Goal: Find specific page/section: Find specific page/section

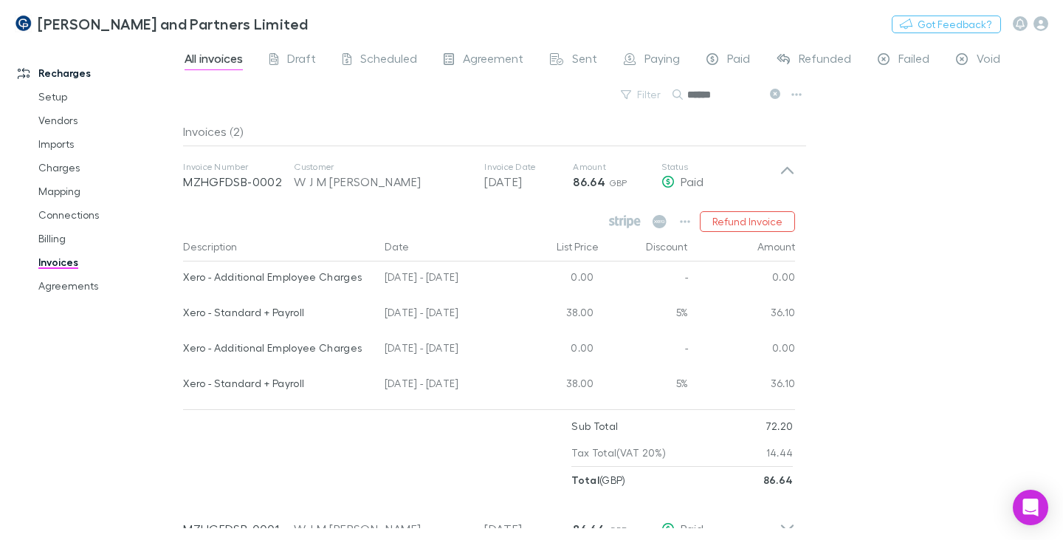
drag, startPoint x: 0, startPoint y: 0, endPoint x: 683, endPoint y: 95, distance: 689.3
click at [683, 94] on div "******" at bounding box center [727, 95] width 111 height 18
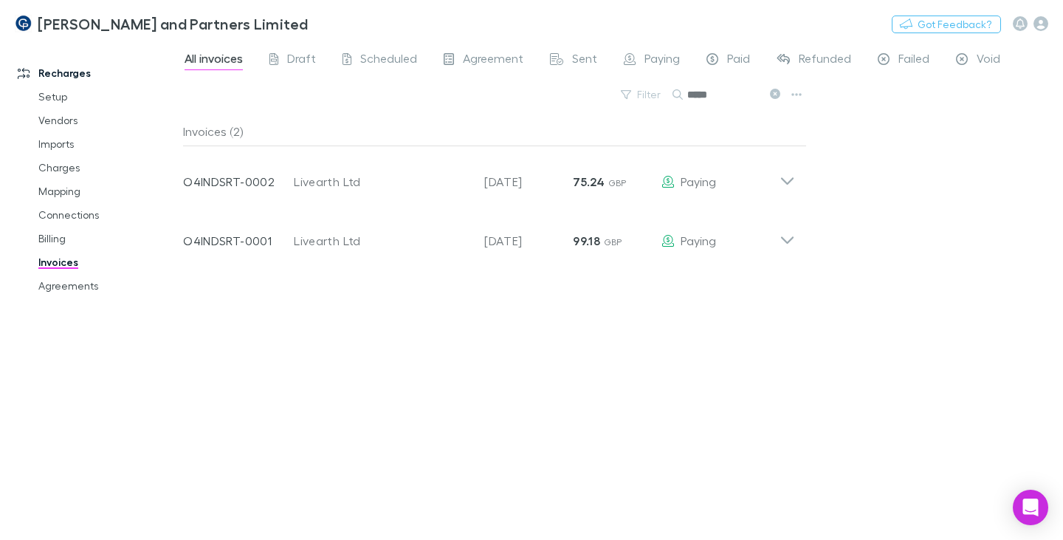
type input "*****"
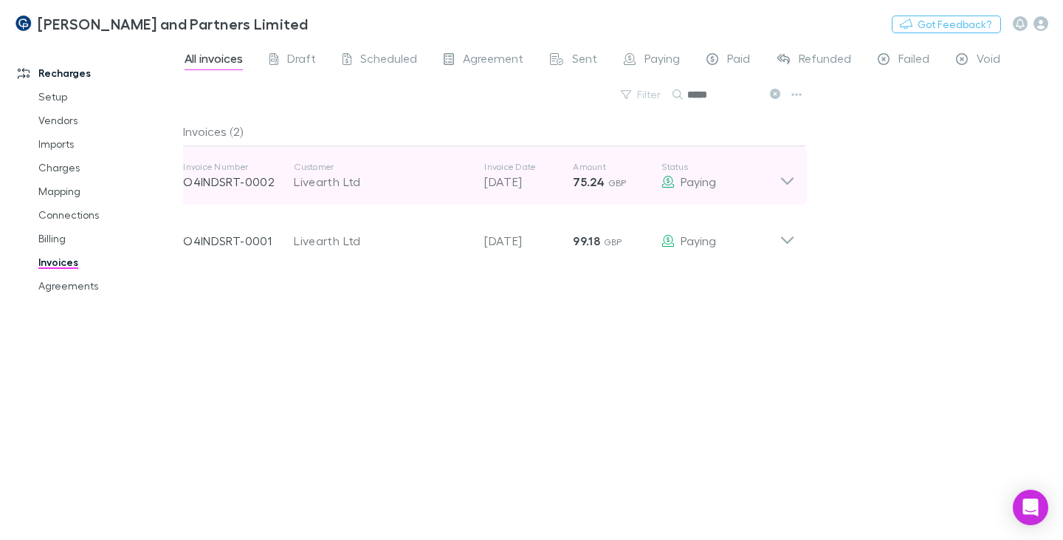
click at [791, 183] on icon at bounding box center [786, 176] width 15 height 30
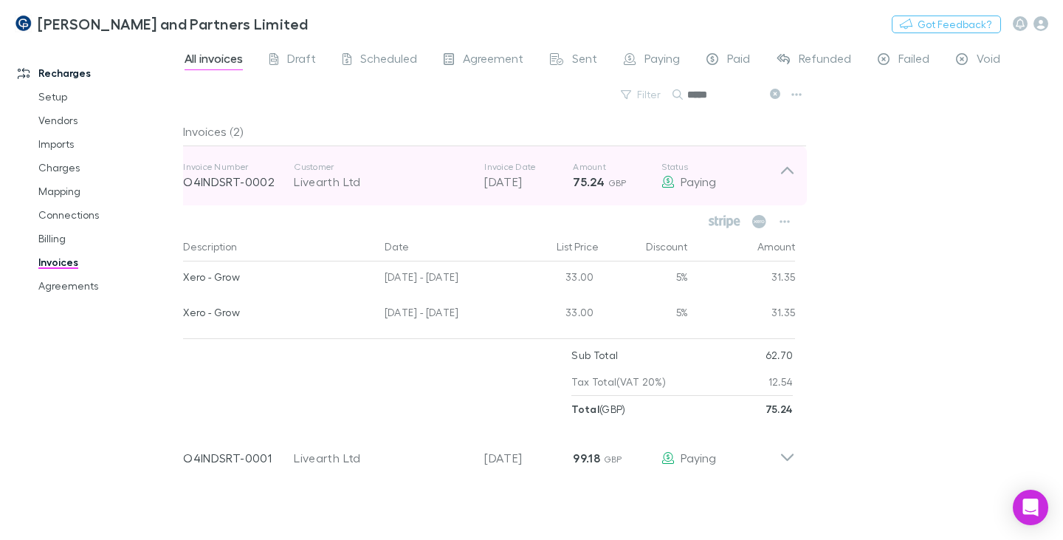
click at [791, 178] on icon at bounding box center [786, 176] width 15 height 30
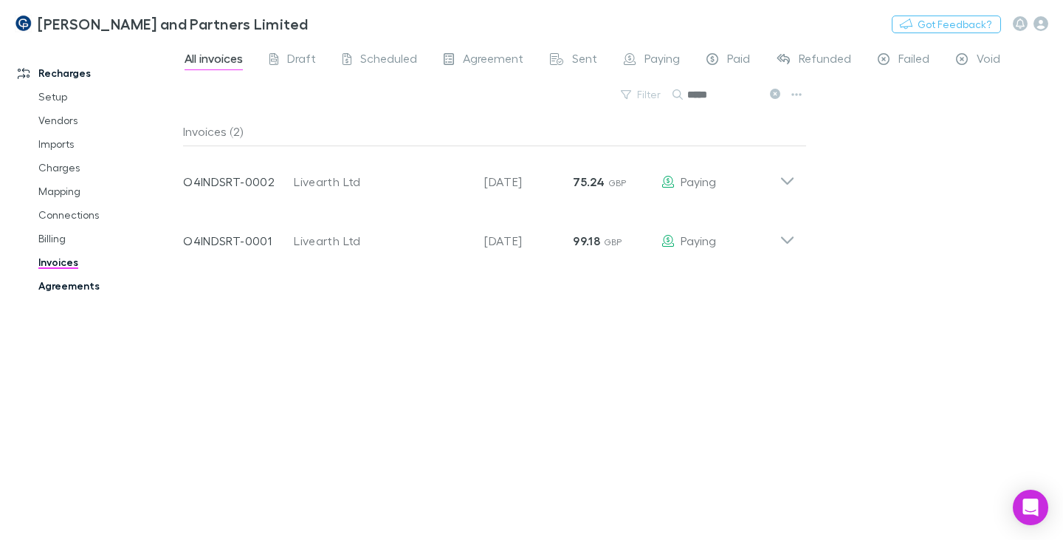
click at [82, 284] on link "Agreements" at bounding box center [108, 286] width 168 height 24
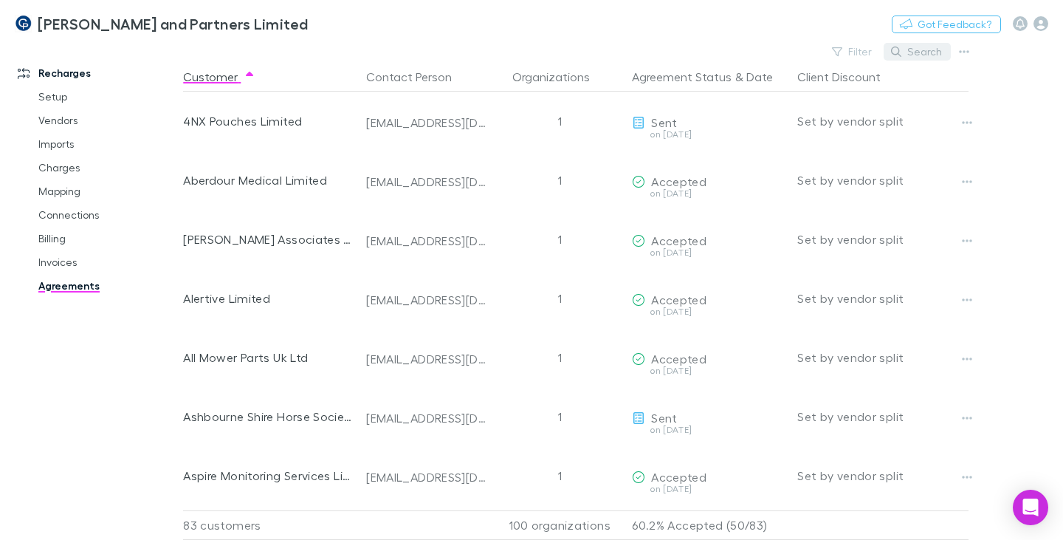
click at [919, 52] on button "Search" at bounding box center [916, 52] width 67 height 18
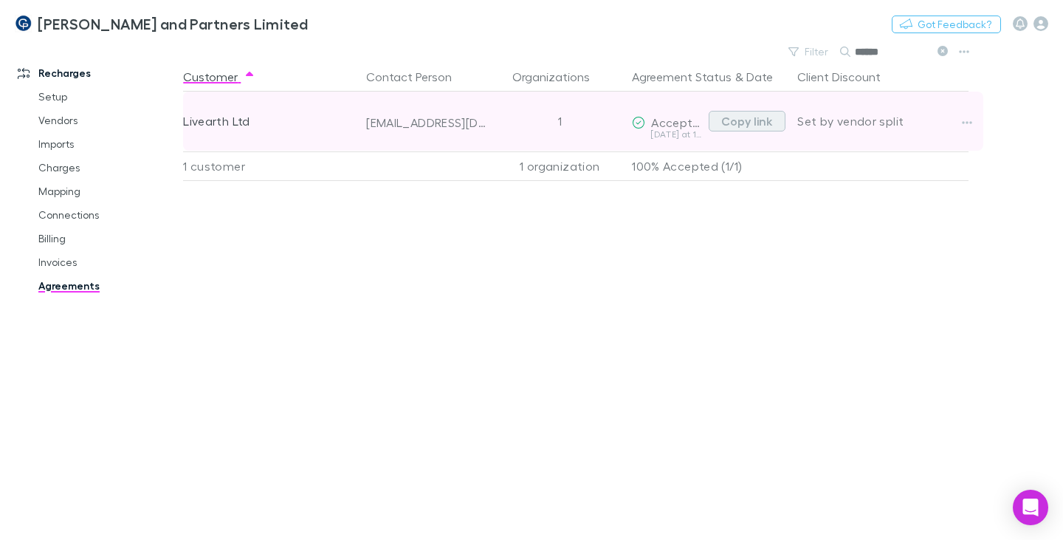
click at [737, 119] on button "Copy link" at bounding box center [747, 121] width 77 height 21
click at [740, 123] on button "Copy link" at bounding box center [747, 121] width 77 height 21
click at [728, 123] on button "Copy link" at bounding box center [747, 121] width 77 height 21
click at [965, 122] on icon "button" at bounding box center [967, 123] width 10 height 12
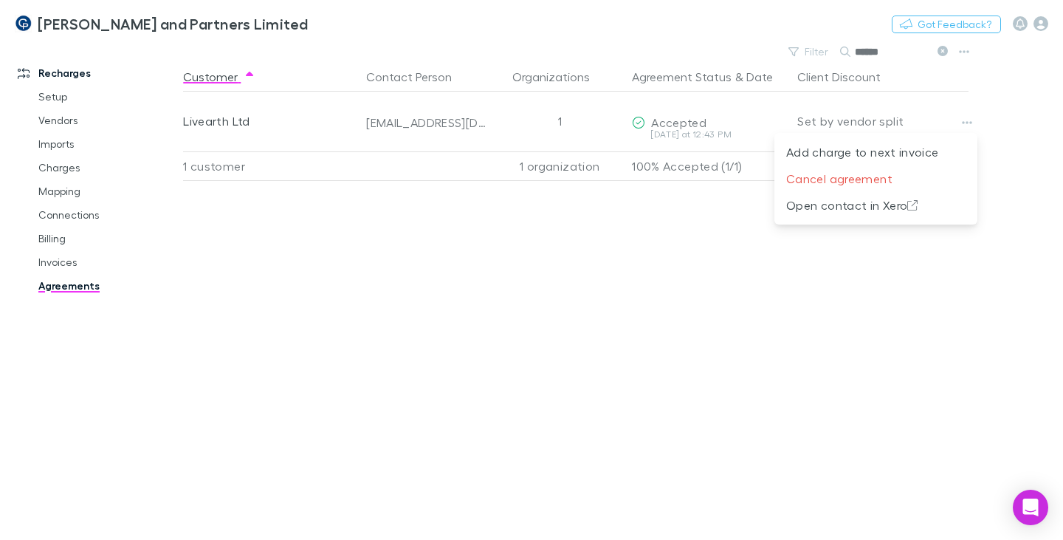
click at [968, 122] on div at bounding box center [531, 270] width 1063 height 540
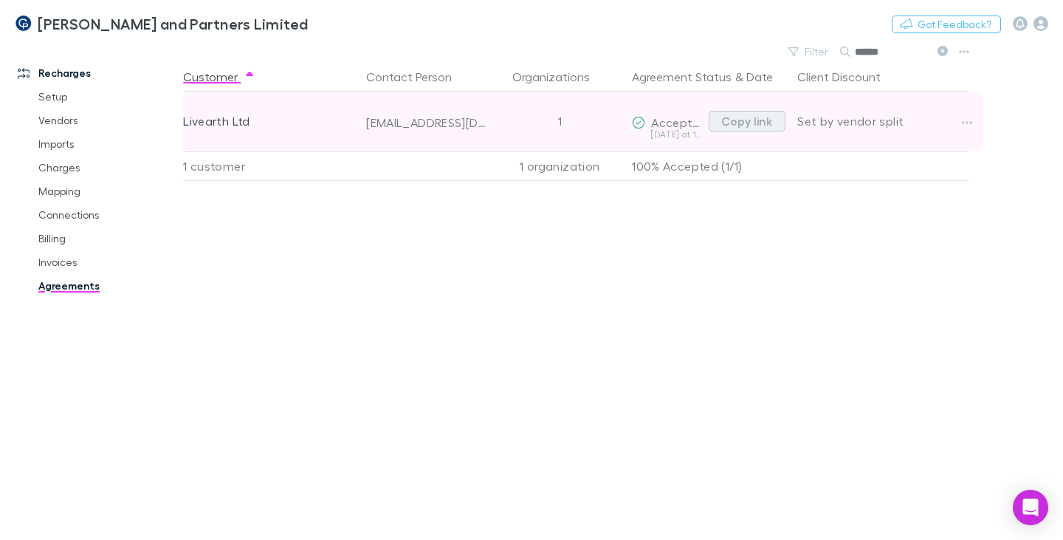
click at [760, 122] on button "Copy link" at bounding box center [747, 121] width 77 height 21
click at [743, 123] on button "Copy link" at bounding box center [747, 121] width 77 height 21
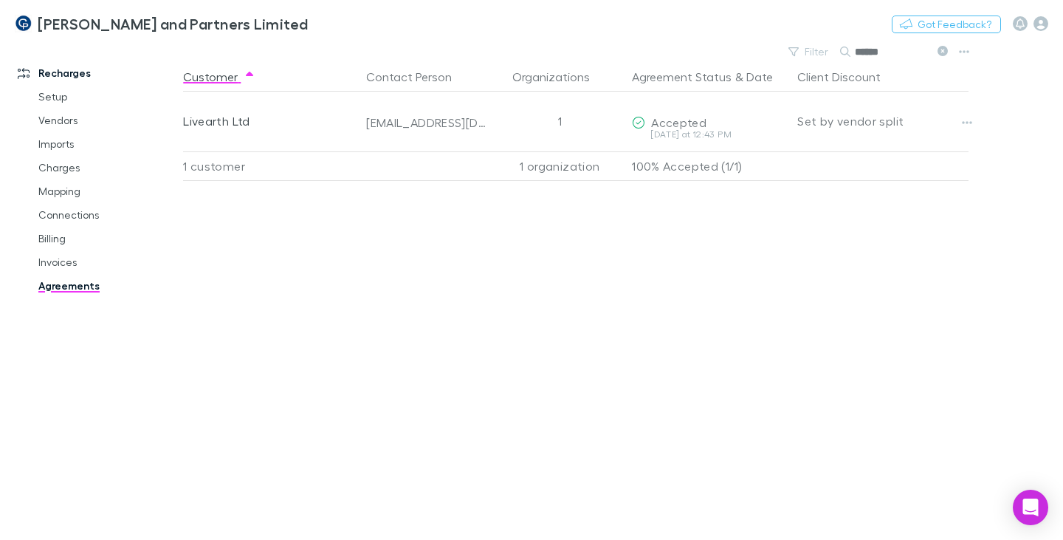
drag, startPoint x: 853, startPoint y: 51, endPoint x: 845, endPoint y: 51, distance: 8.1
click at [844, 51] on div "******" at bounding box center [895, 52] width 111 height 18
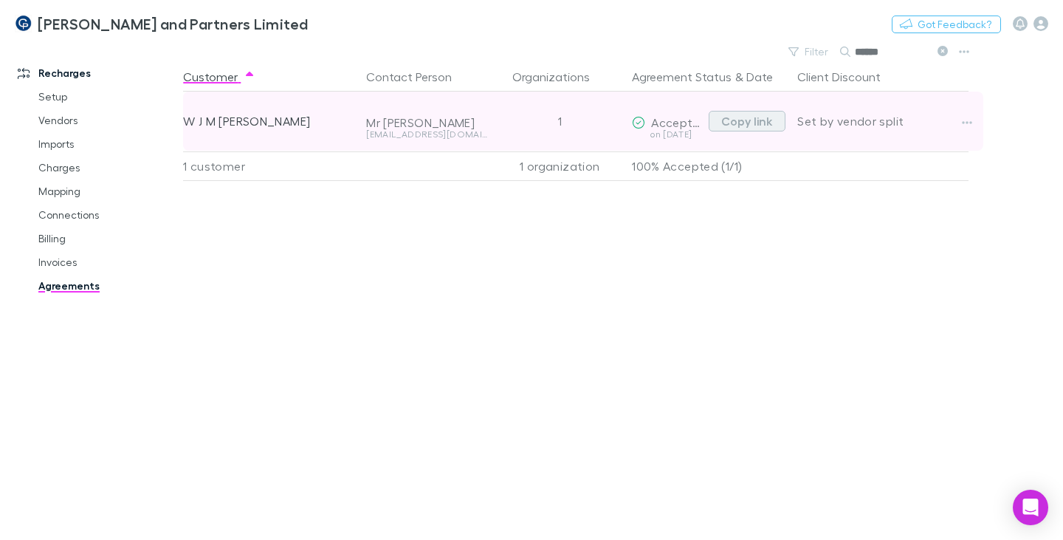
click at [737, 123] on button "Copy link" at bounding box center [747, 121] width 77 height 21
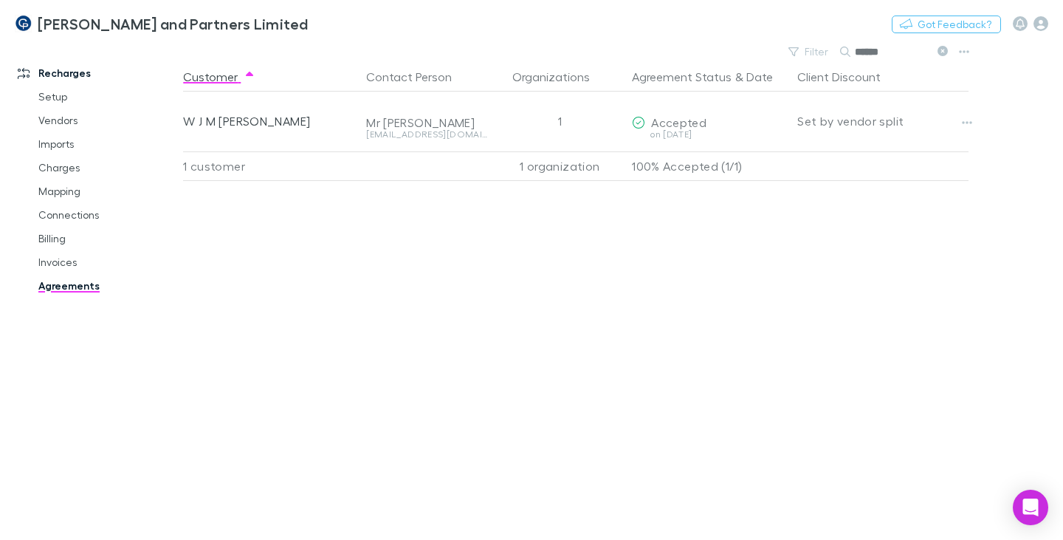
drag, startPoint x: 886, startPoint y: 55, endPoint x: 847, endPoint y: 55, distance: 39.9
click at [847, 55] on div "******" at bounding box center [895, 52] width 111 height 18
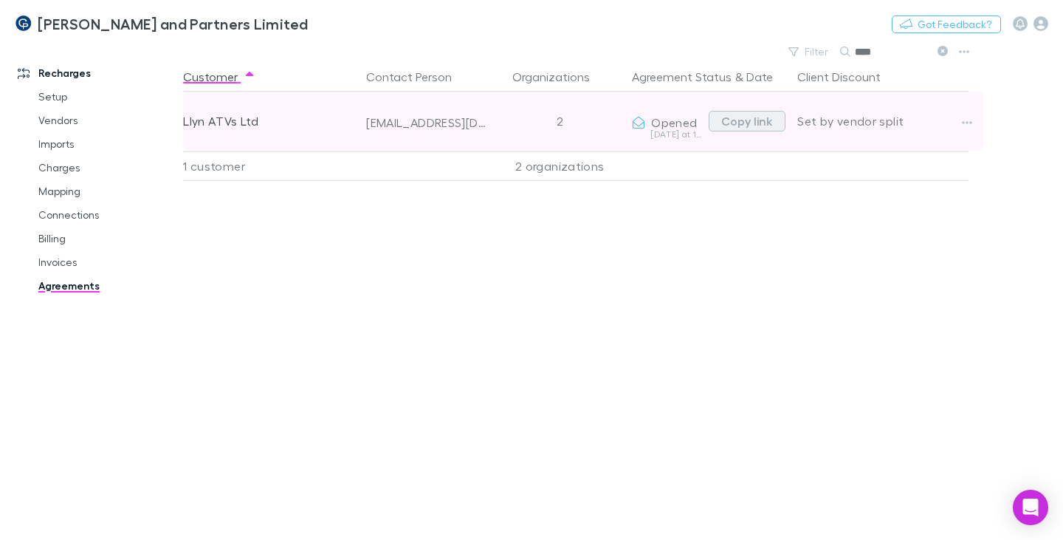
type input "****"
click at [748, 117] on button "Copy link" at bounding box center [747, 121] width 77 height 21
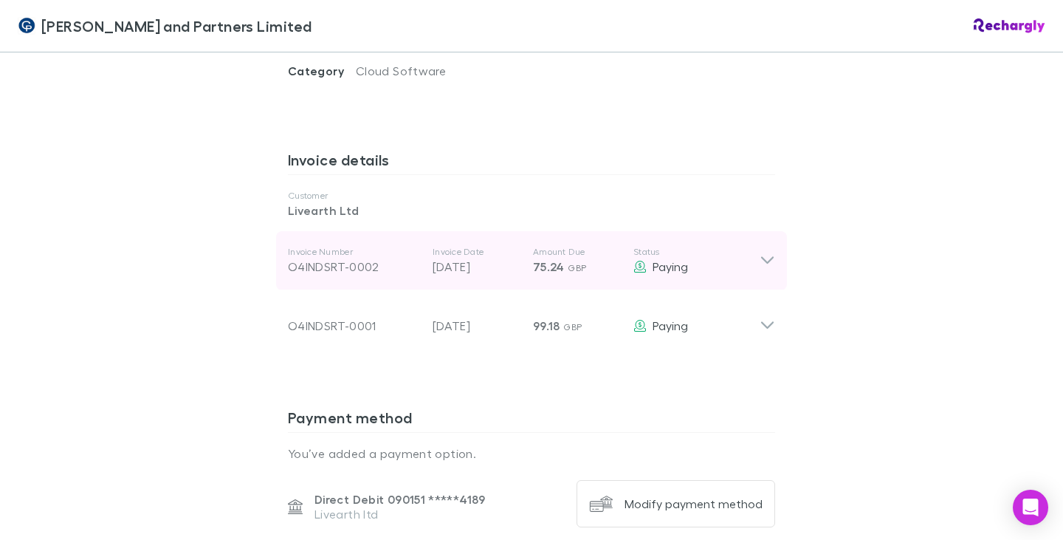
scroll to position [738, 0]
click at [761, 251] on icon at bounding box center [766, 260] width 15 height 18
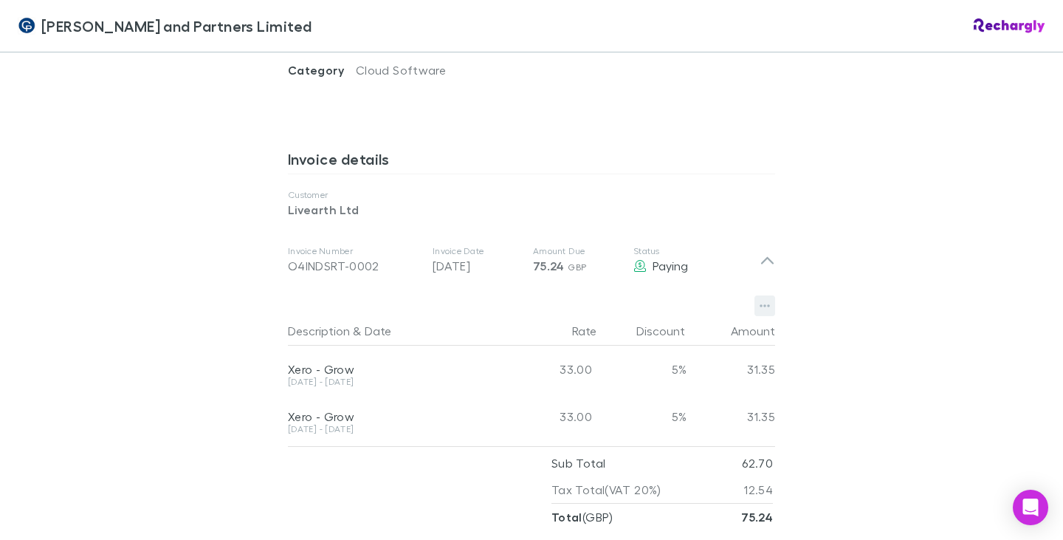
click at [765, 295] on button "button" at bounding box center [764, 305] width 21 height 21
click at [762, 225] on div at bounding box center [531, 270] width 1063 height 540
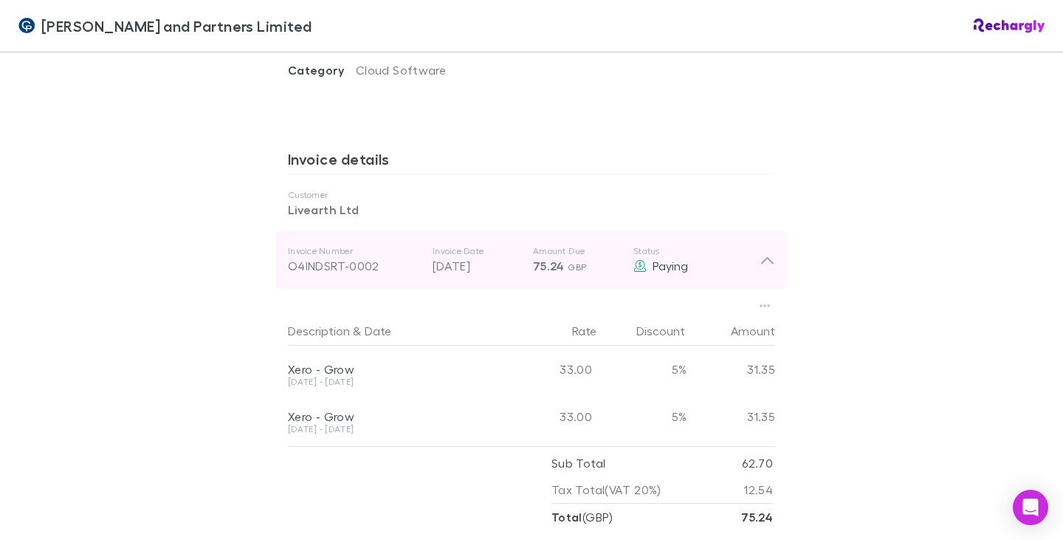
click at [762, 251] on icon at bounding box center [766, 260] width 15 height 18
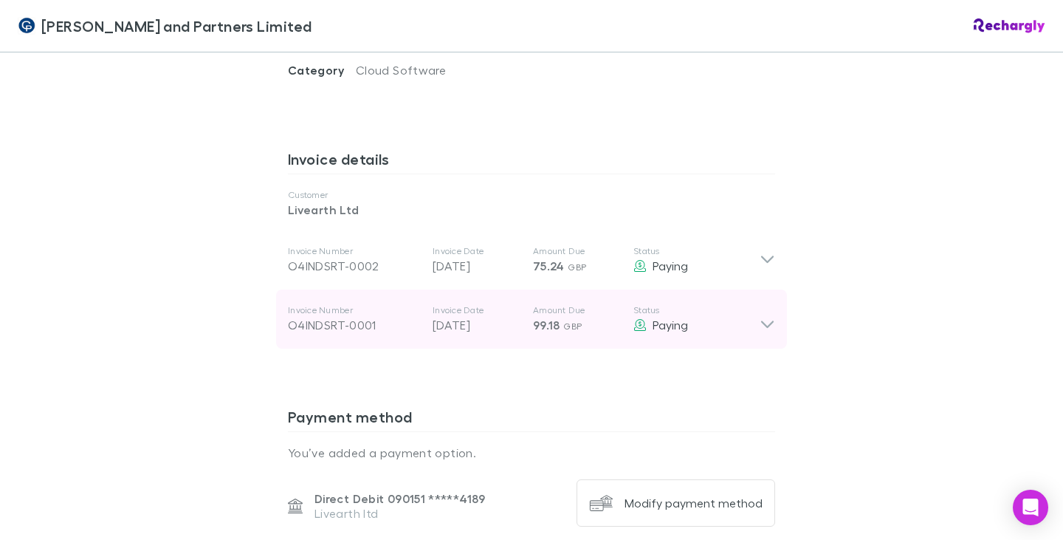
click at [765, 304] on icon at bounding box center [766, 319] width 15 height 30
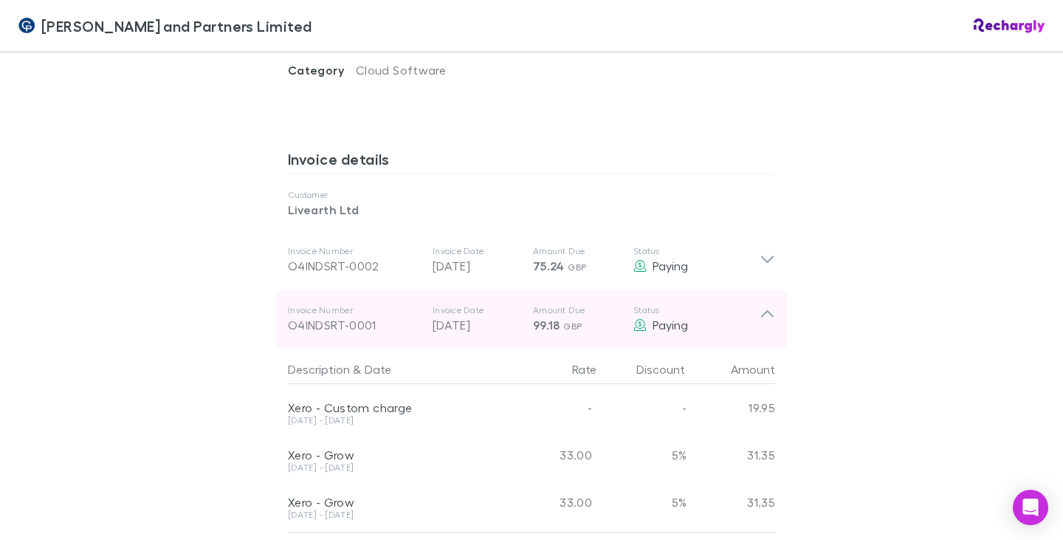
click at [765, 304] on icon at bounding box center [766, 319] width 15 height 30
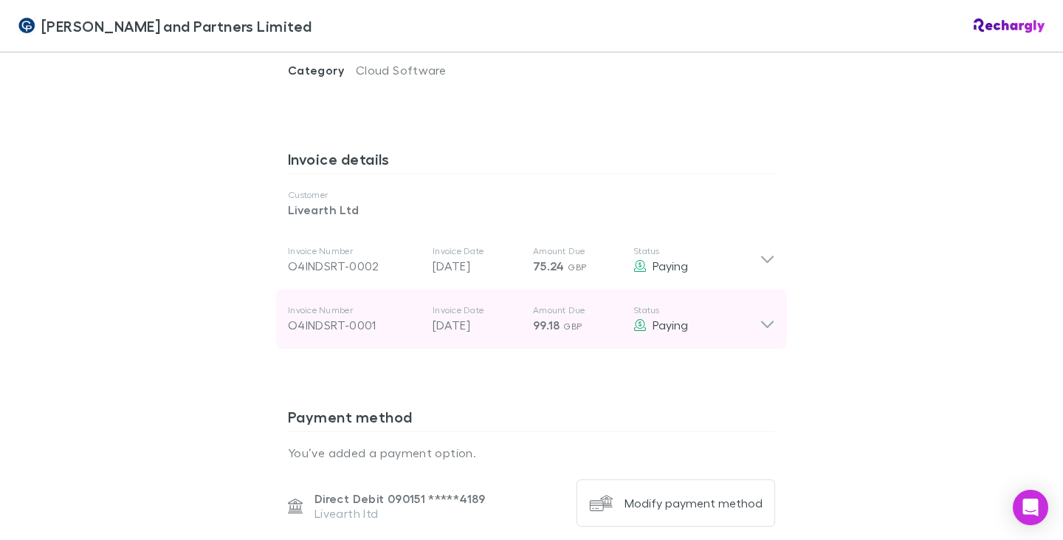
click at [763, 304] on icon at bounding box center [766, 319] width 15 height 30
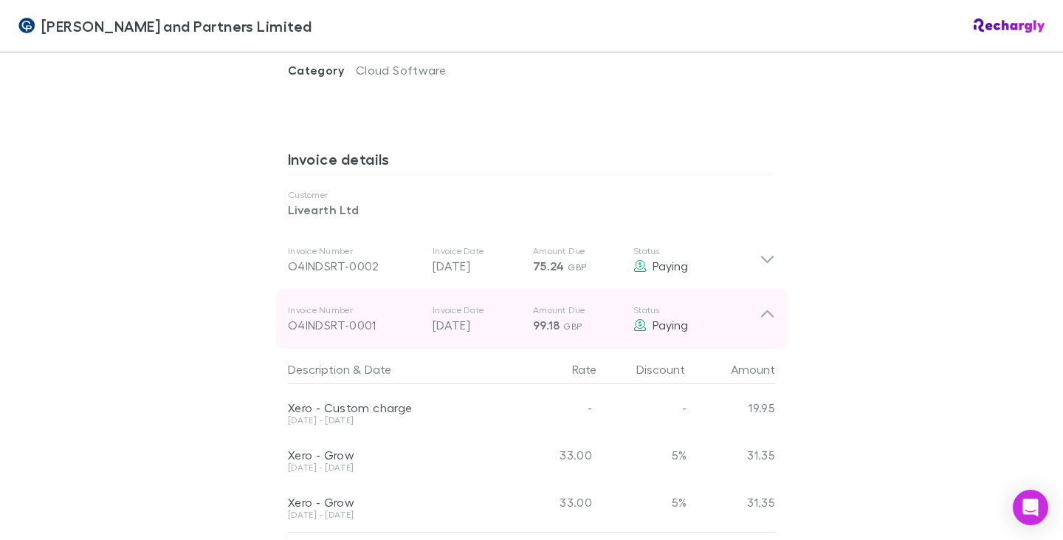
click at [761, 304] on icon at bounding box center [766, 319] width 15 height 30
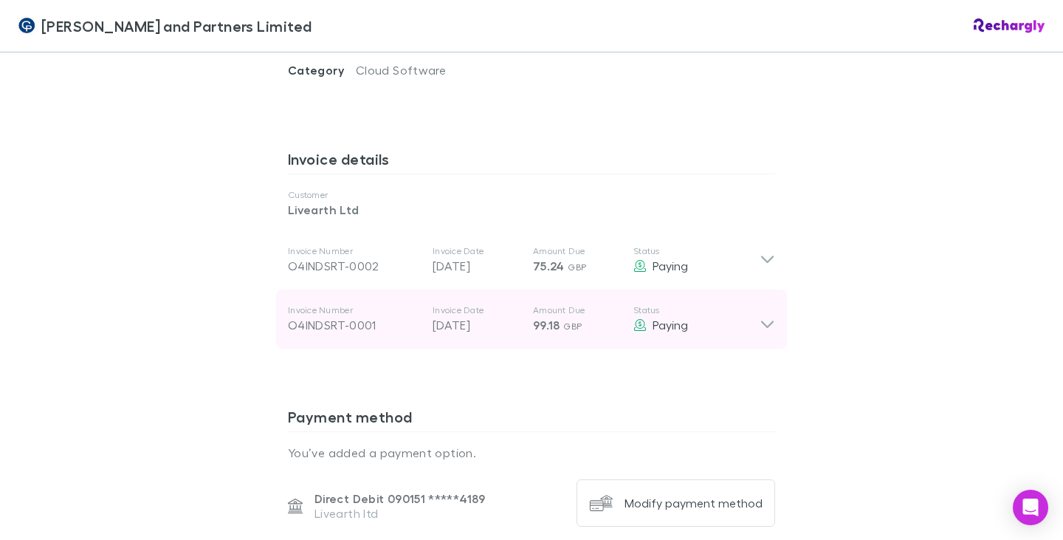
click at [552, 317] on span "99.18" at bounding box center [546, 324] width 27 height 15
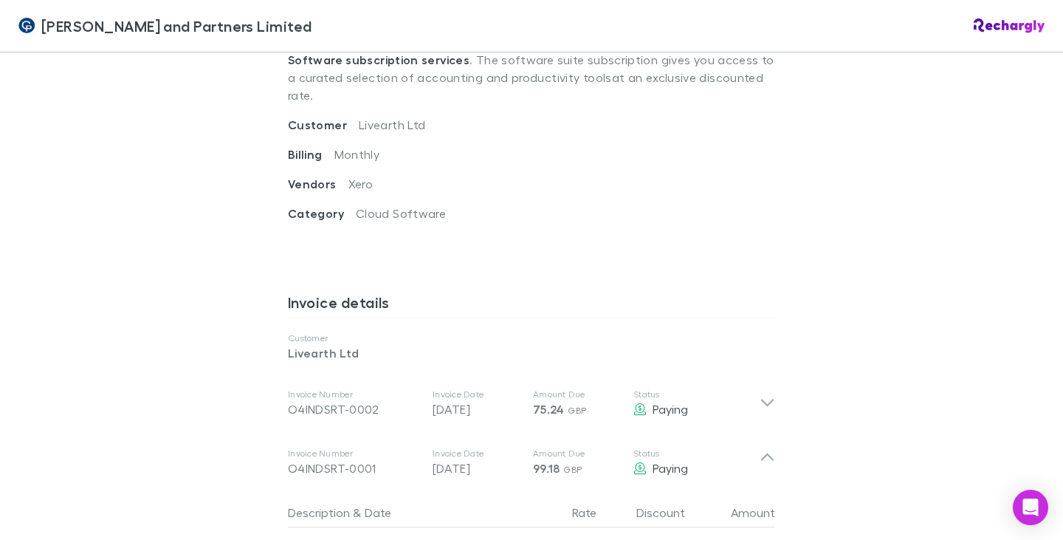
scroll to position [590, 0]
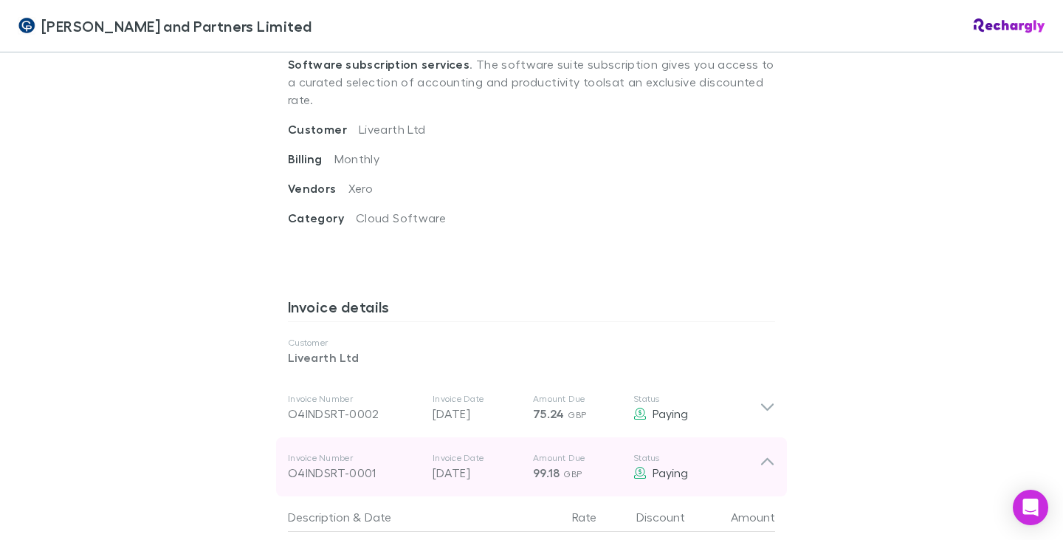
click at [761, 458] on icon at bounding box center [767, 461] width 13 height 7
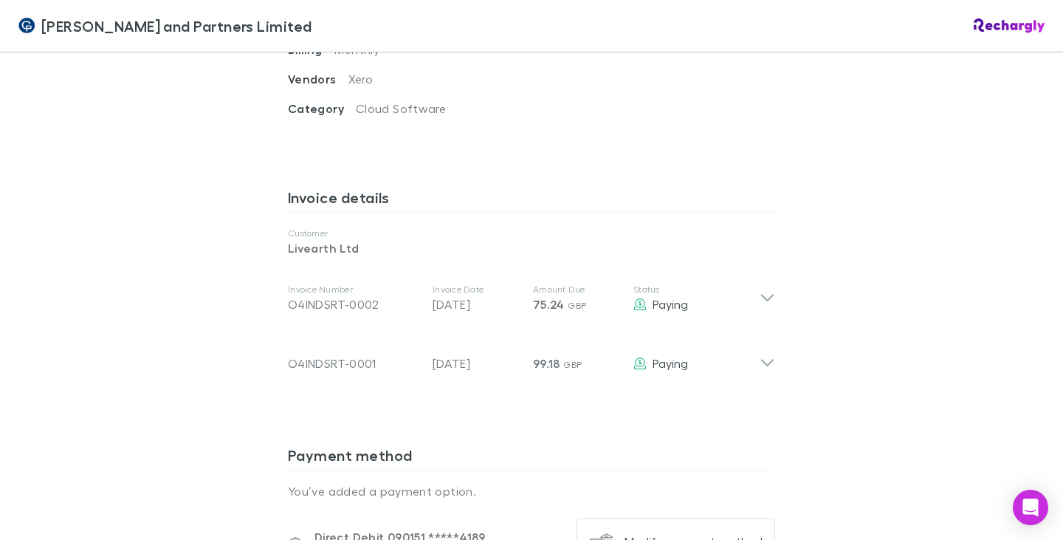
scroll to position [664, 0]
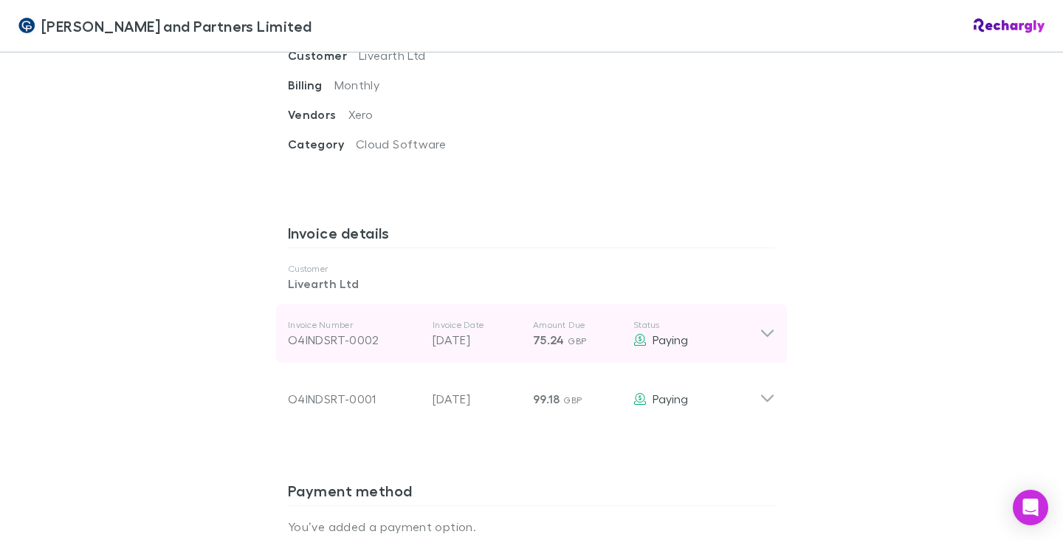
click at [762, 325] on icon at bounding box center [766, 334] width 15 height 18
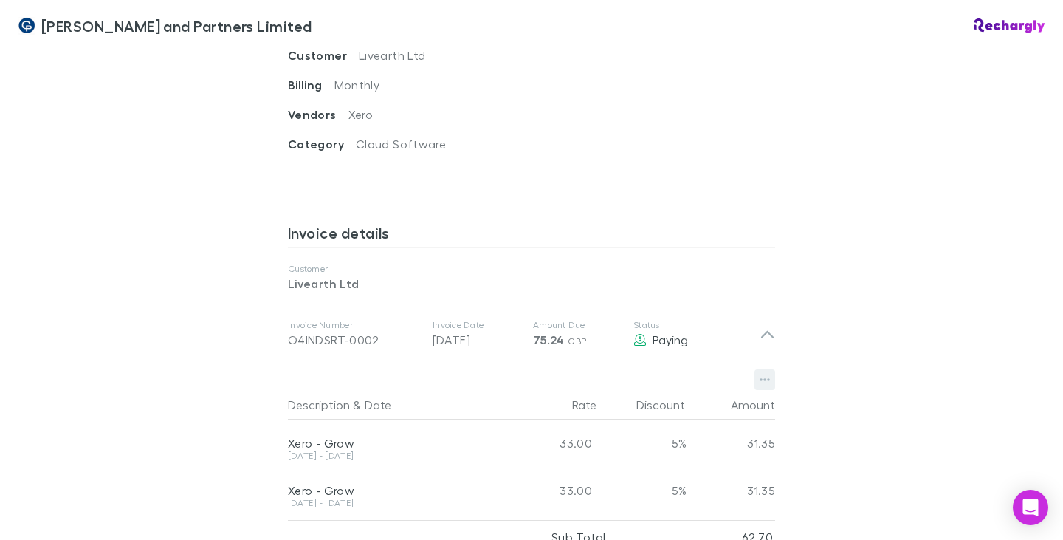
click at [759, 373] on icon "button" at bounding box center [764, 379] width 10 height 12
click at [759, 346] on div at bounding box center [531, 270] width 1063 height 540
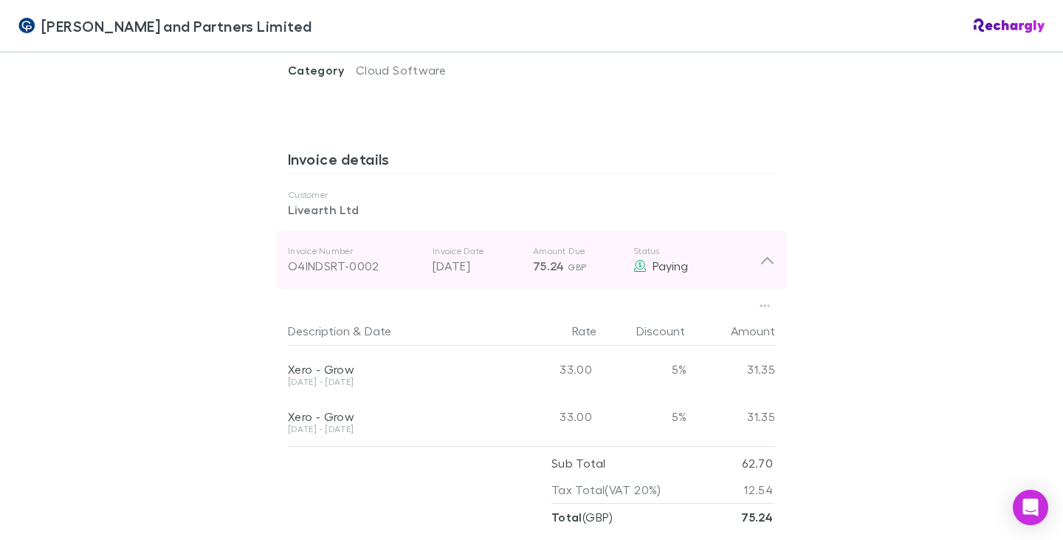
click at [763, 251] on icon at bounding box center [766, 260] width 15 height 18
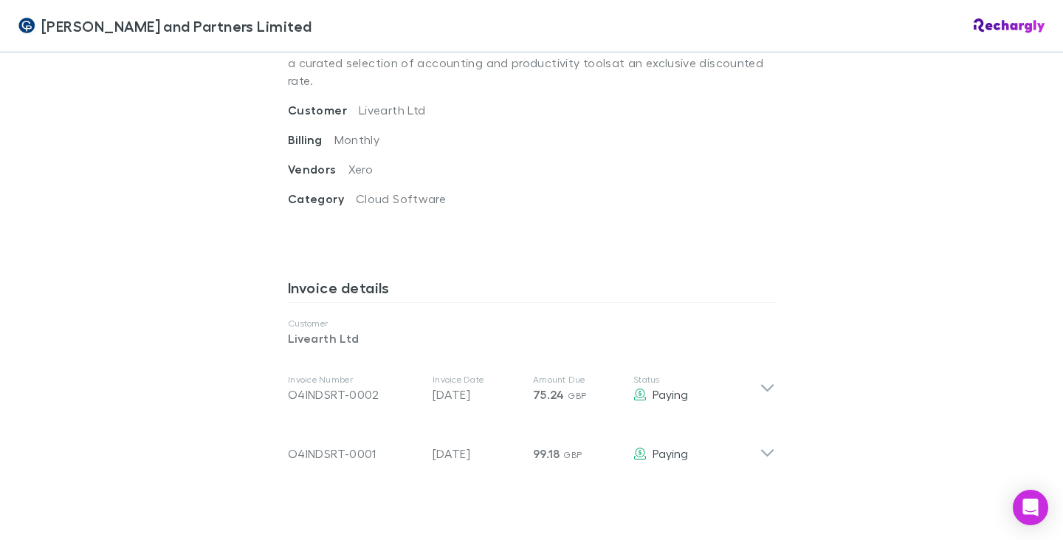
scroll to position [664, 0]
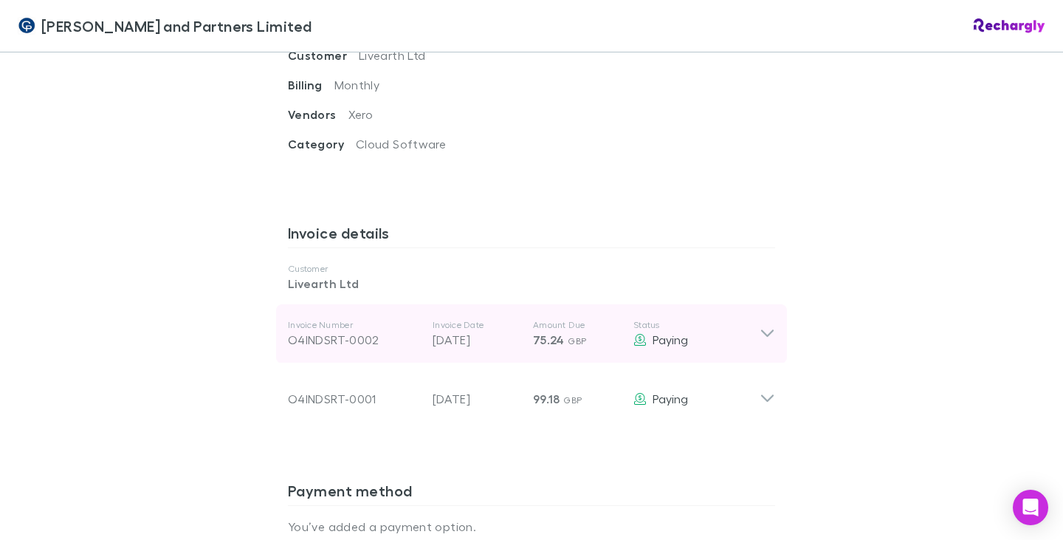
click at [767, 325] on icon at bounding box center [766, 334] width 15 height 18
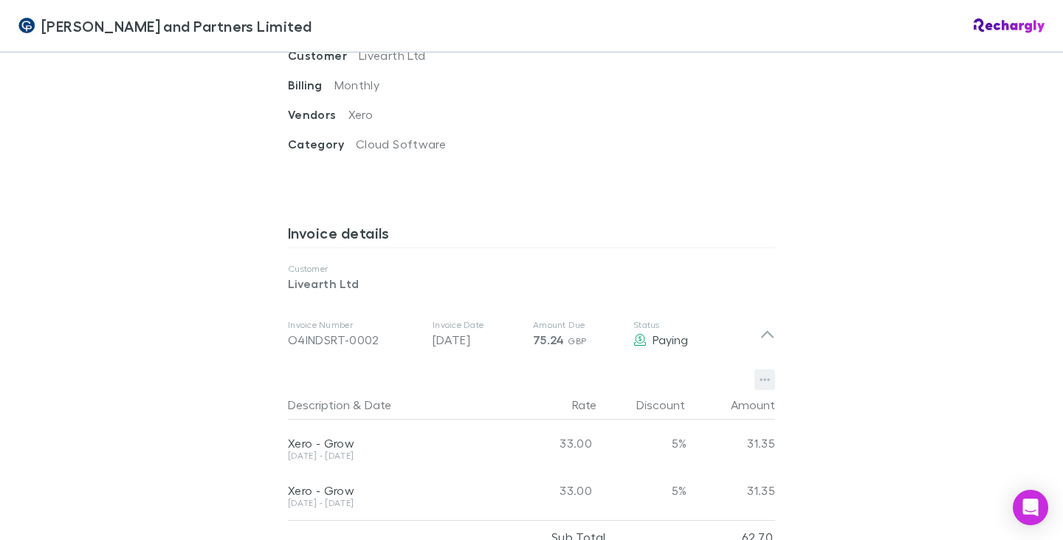
click at [759, 373] on icon "button" at bounding box center [764, 379] width 10 height 12
drag, startPoint x: 1058, startPoint y: 193, endPoint x: 1055, endPoint y: 101, distance: 92.3
click at [1055, 101] on div at bounding box center [531, 270] width 1063 height 540
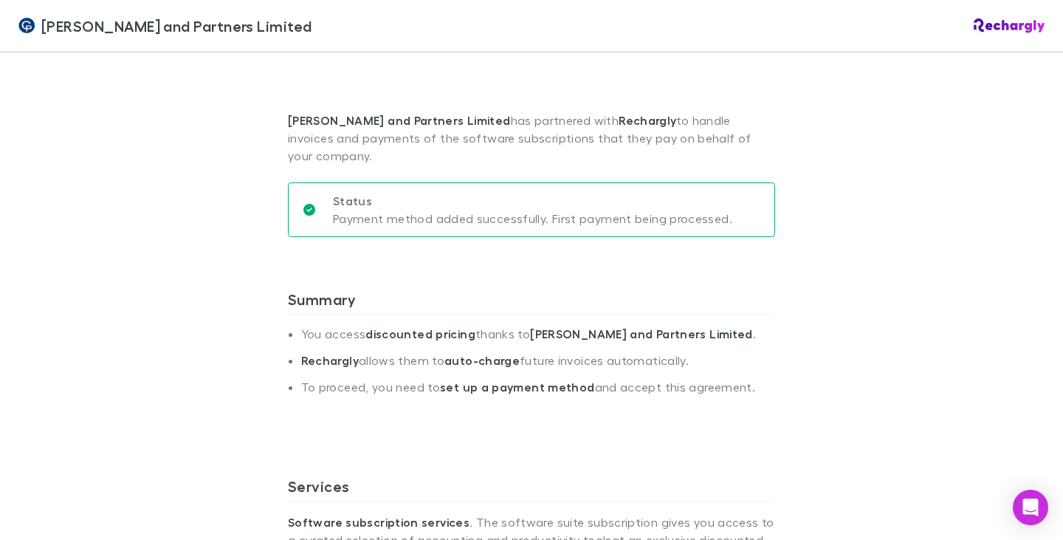
scroll to position [0, 0]
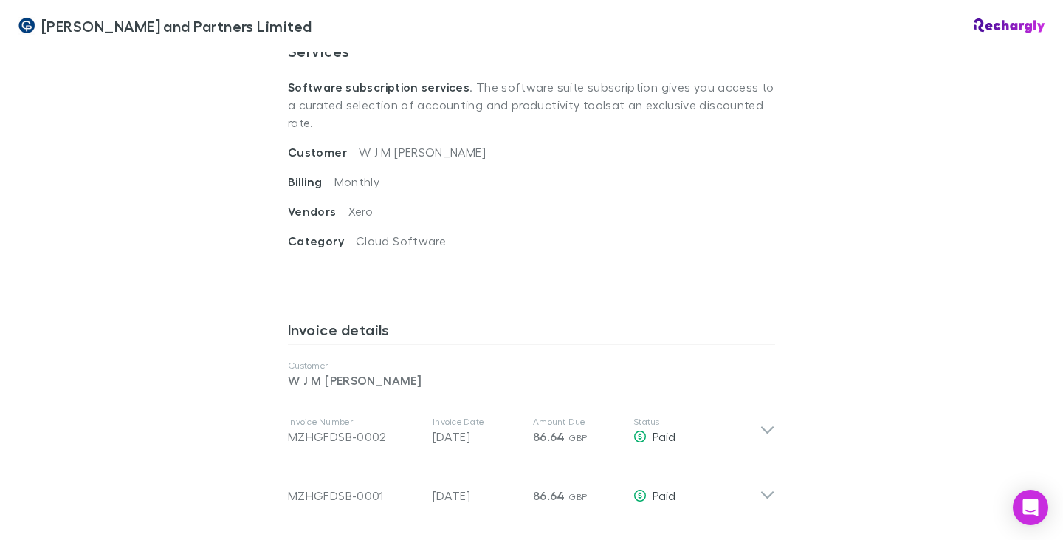
scroll to position [590, 0]
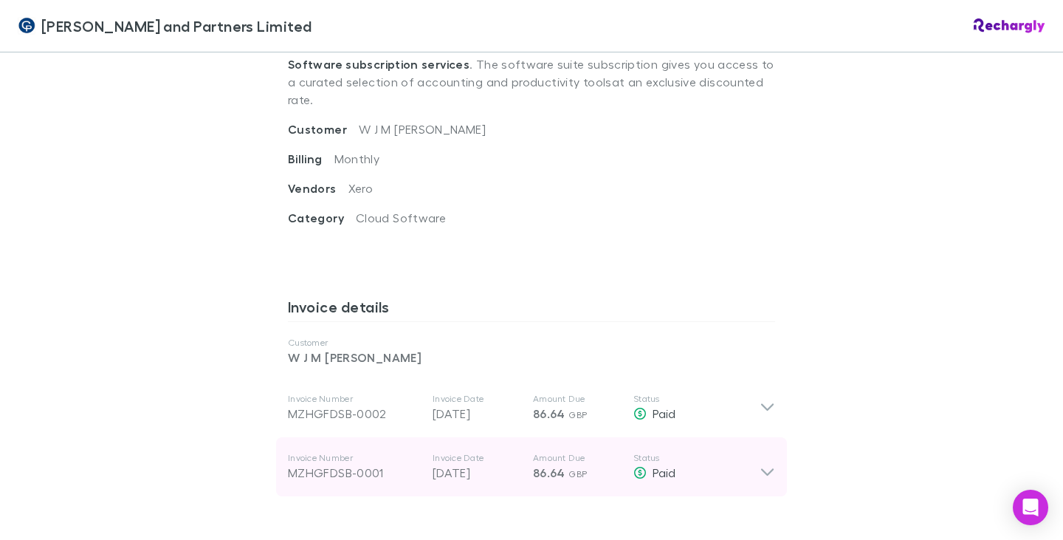
click at [762, 452] on icon at bounding box center [766, 467] width 15 height 30
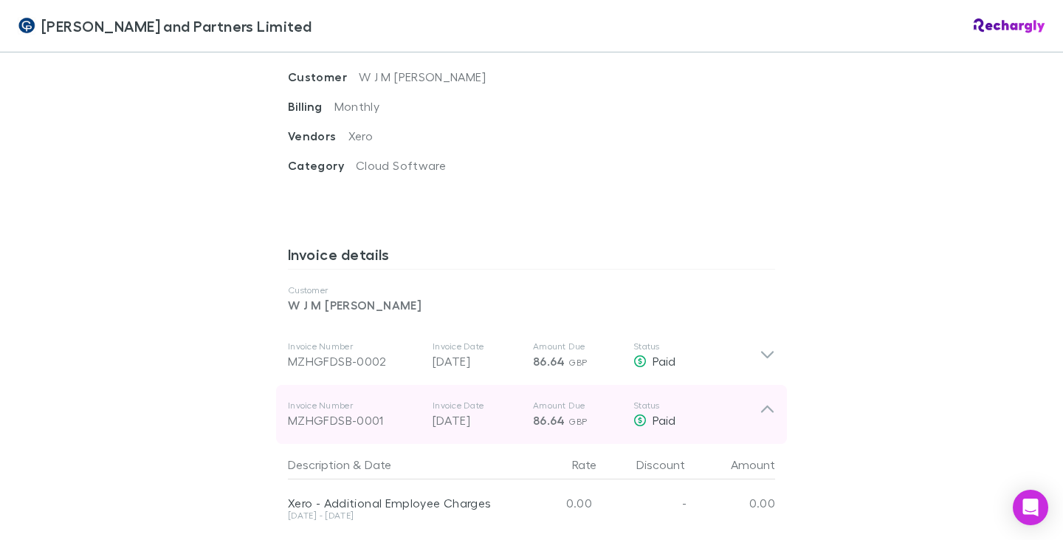
scroll to position [664, 0]
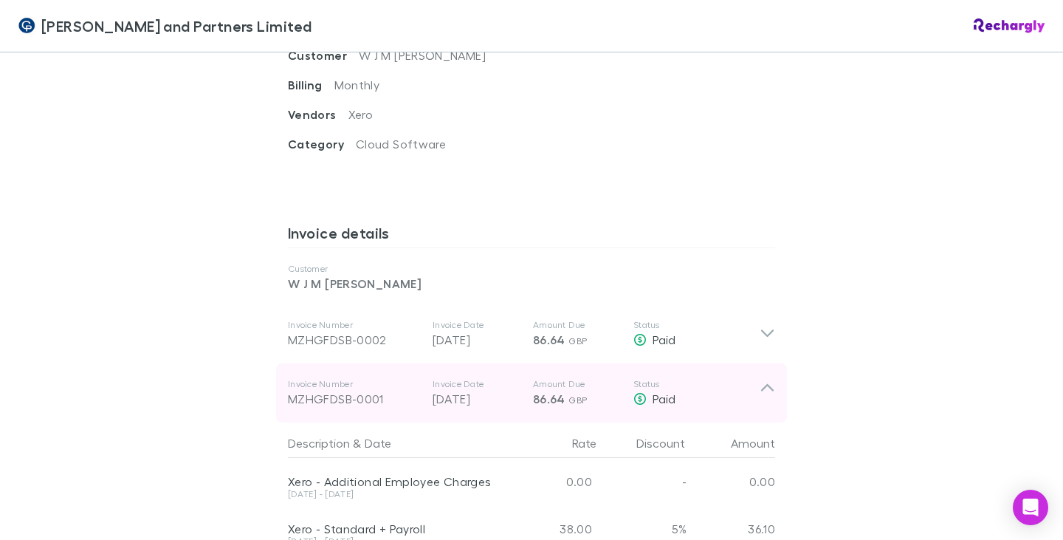
click at [763, 378] on icon at bounding box center [766, 393] width 15 height 30
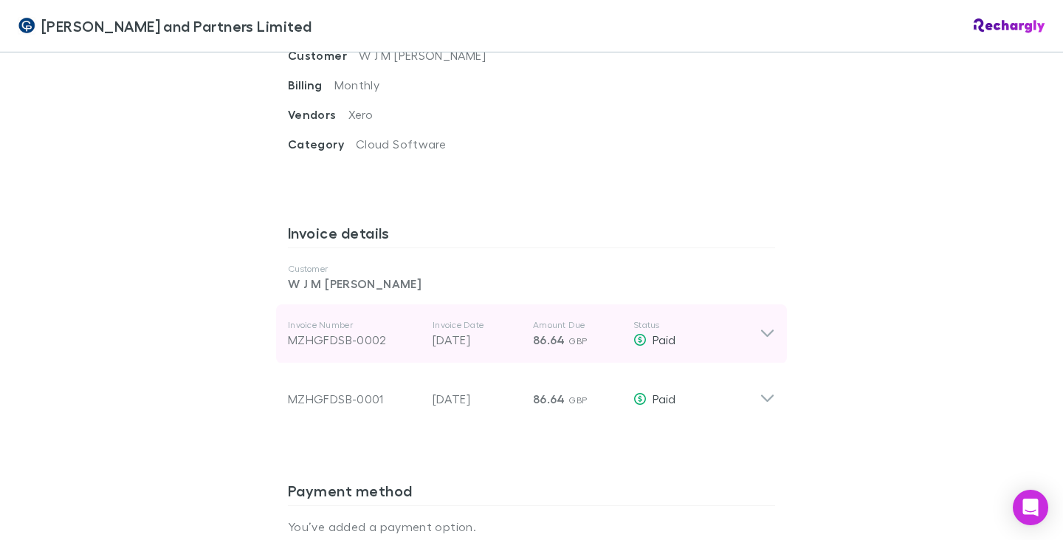
click at [761, 330] on icon at bounding box center [767, 333] width 13 height 7
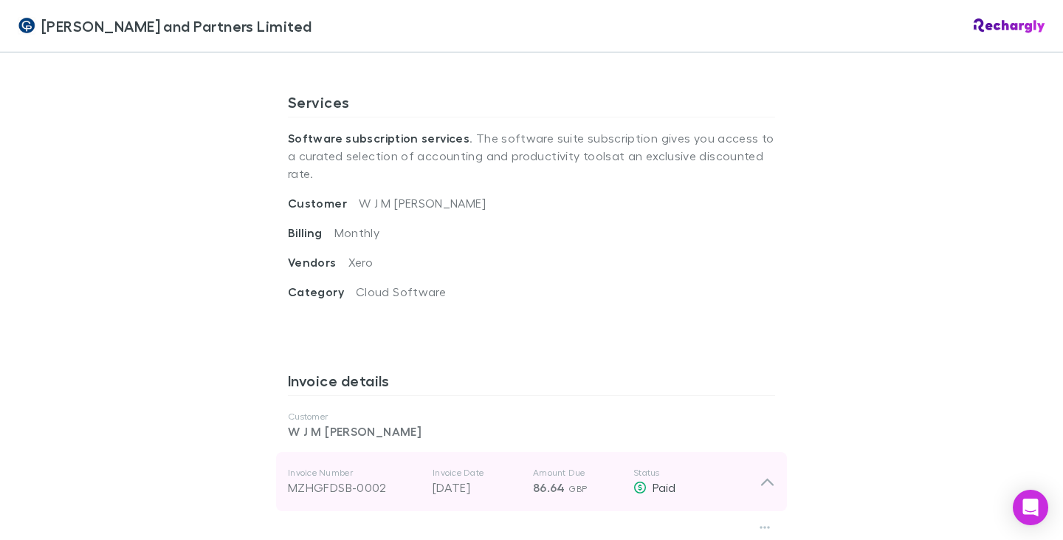
scroll to position [738, 0]
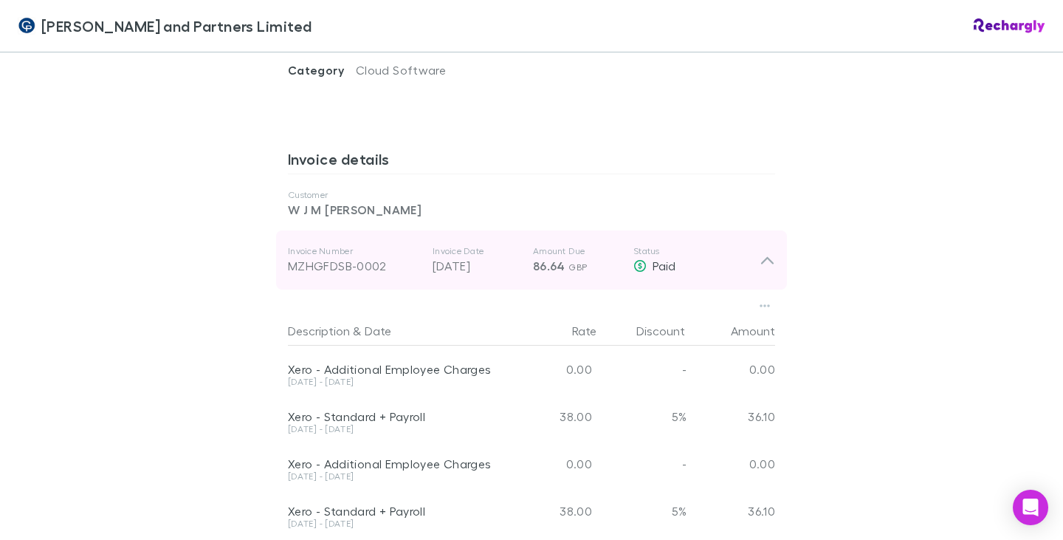
click at [768, 251] on icon at bounding box center [766, 260] width 15 height 18
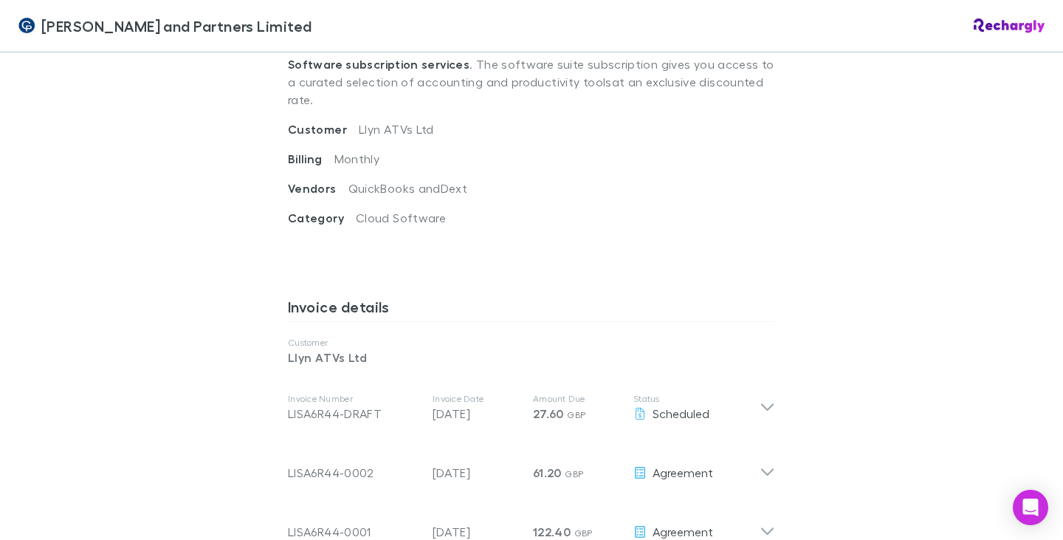
scroll to position [664, 0]
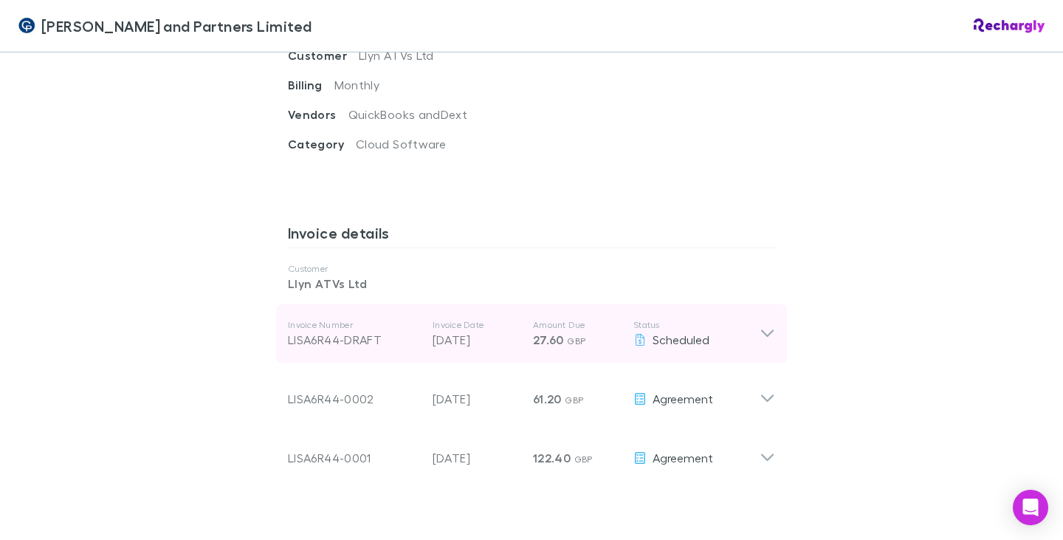
click at [762, 325] on icon at bounding box center [766, 334] width 15 height 18
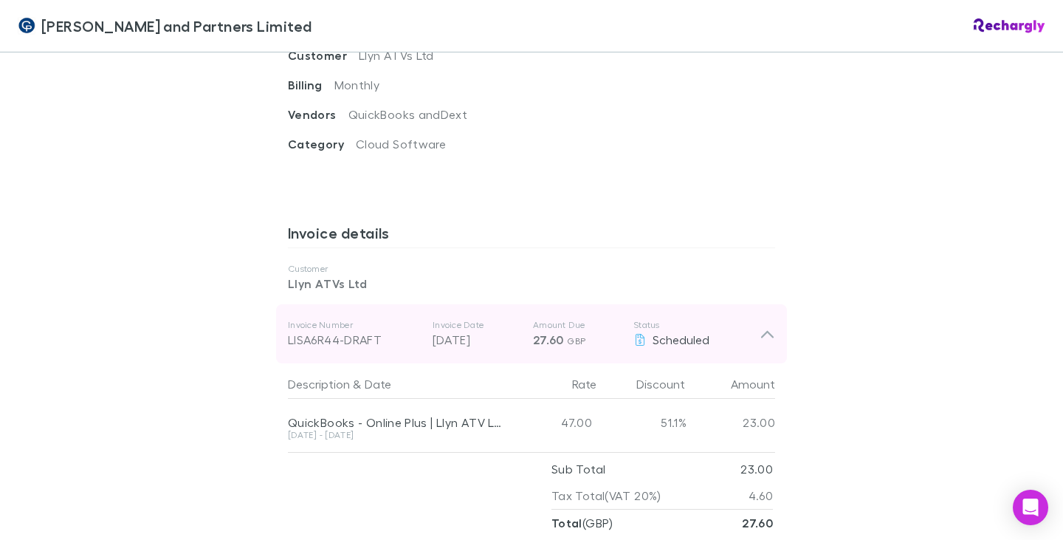
click at [762, 331] on icon at bounding box center [767, 334] width 13 height 7
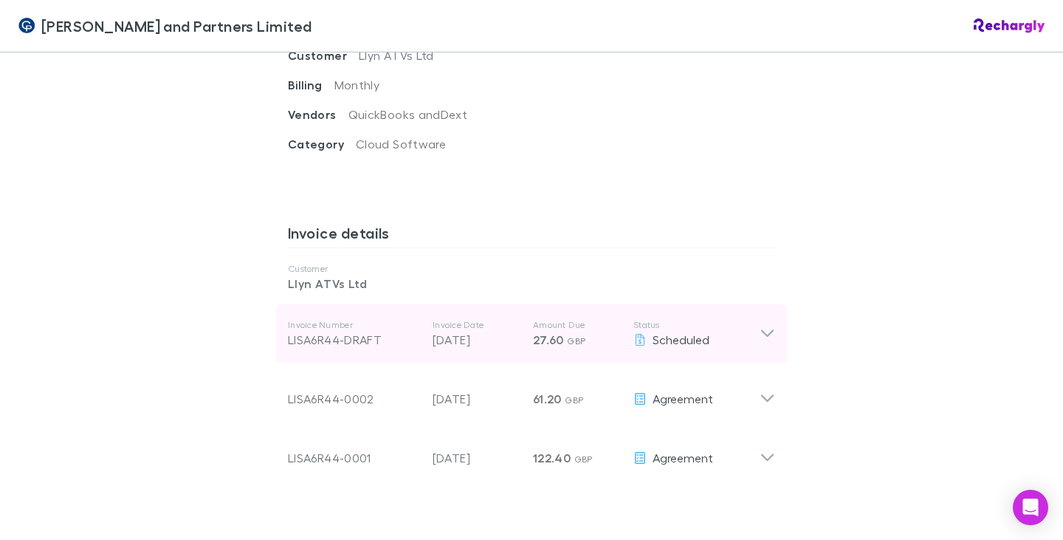
click at [764, 330] on icon at bounding box center [767, 333] width 13 height 7
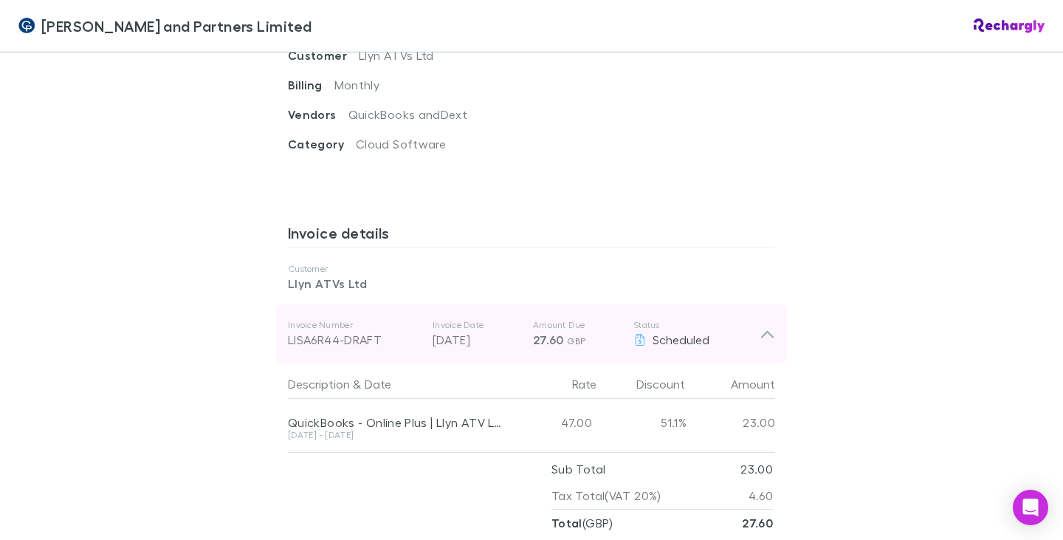
click at [763, 331] on icon at bounding box center [767, 334] width 13 height 7
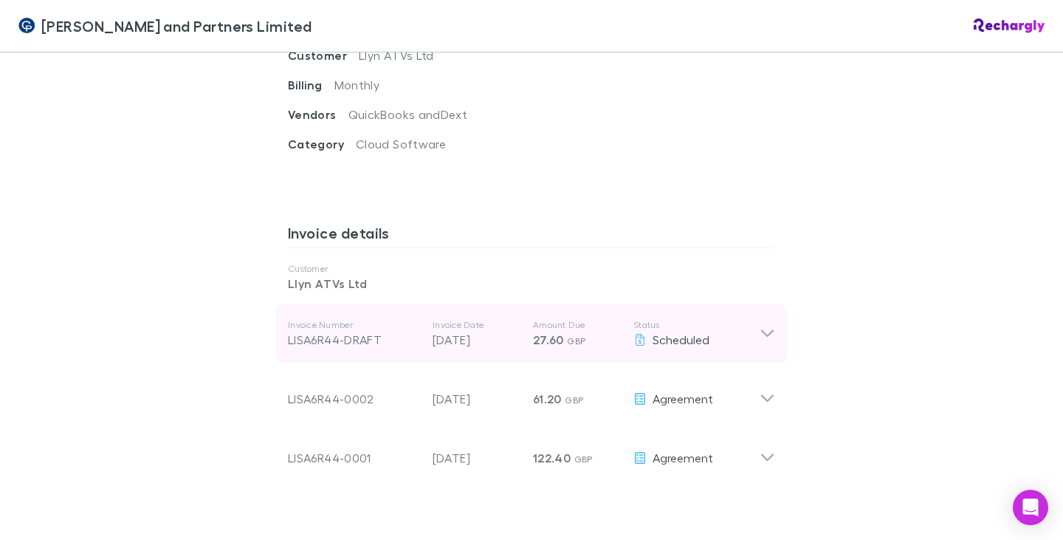
click at [765, 325] on icon at bounding box center [766, 334] width 15 height 18
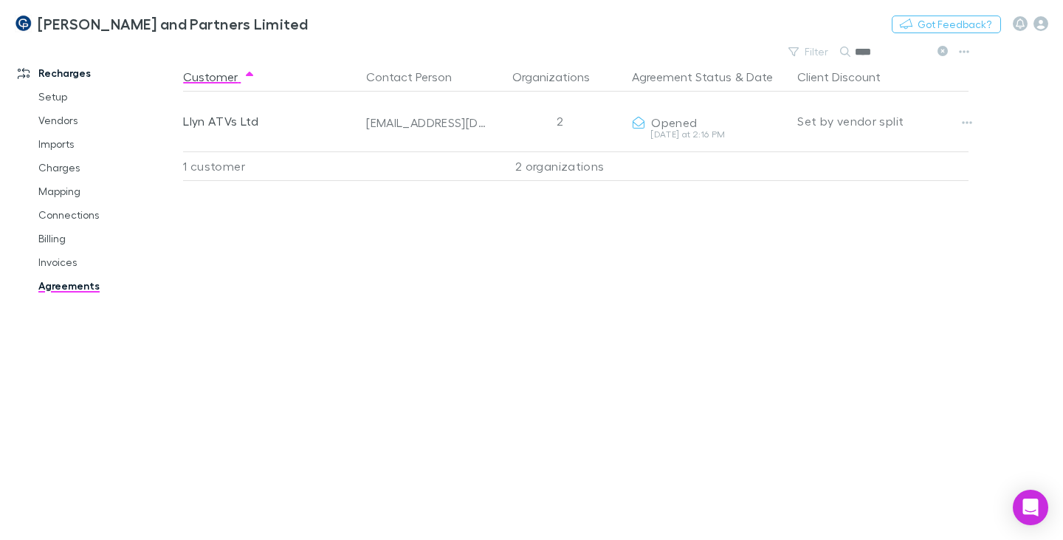
drag, startPoint x: 878, startPoint y: 52, endPoint x: 844, endPoint y: 54, distance: 34.0
click at [844, 54] on div "****" at bounding box center [895, 52] width 111 height 18
type input "*****"
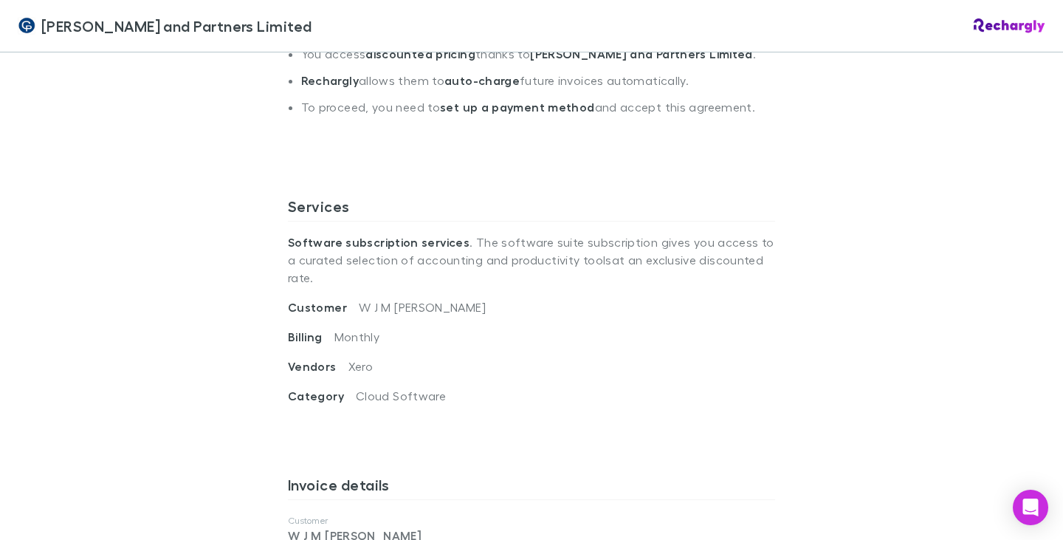
scroll to position [148, 0]
